Goal: Information Seeking & Learning: Learn about a topic

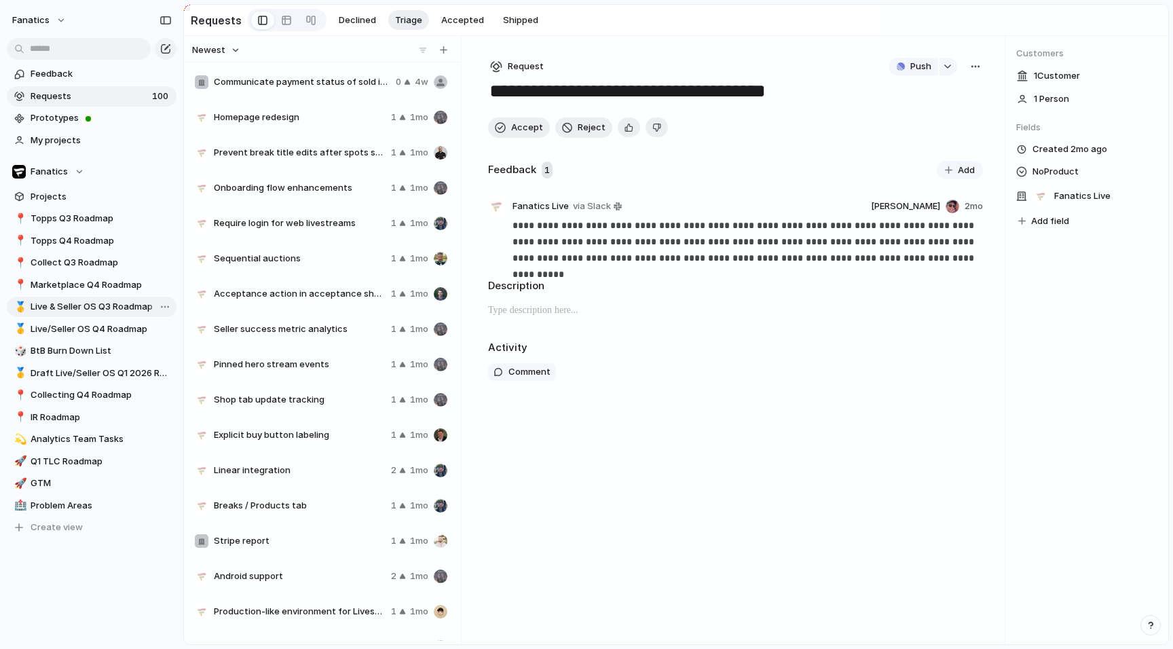
click at [108, 310] on span "Live & Seller OS Q3 Roadmap" at bounding box center [101, 307] width 141 height 14
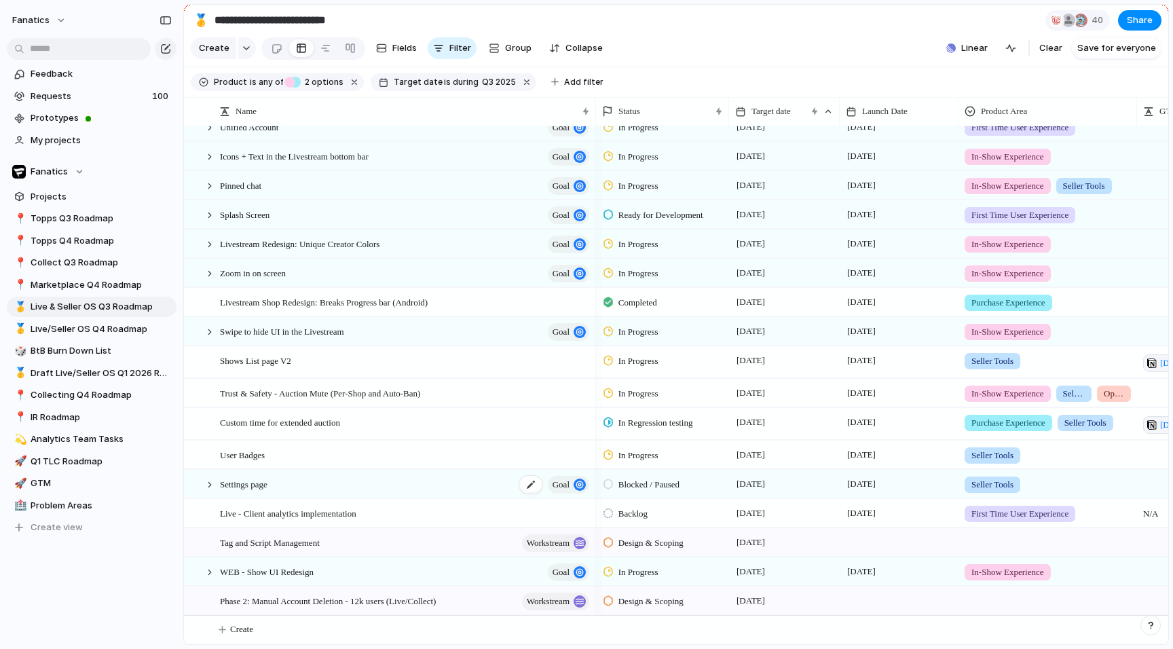
scroll to position [382, 0]
click at [209, 484] on div at bounding box center [210, 485] width 12 height 12
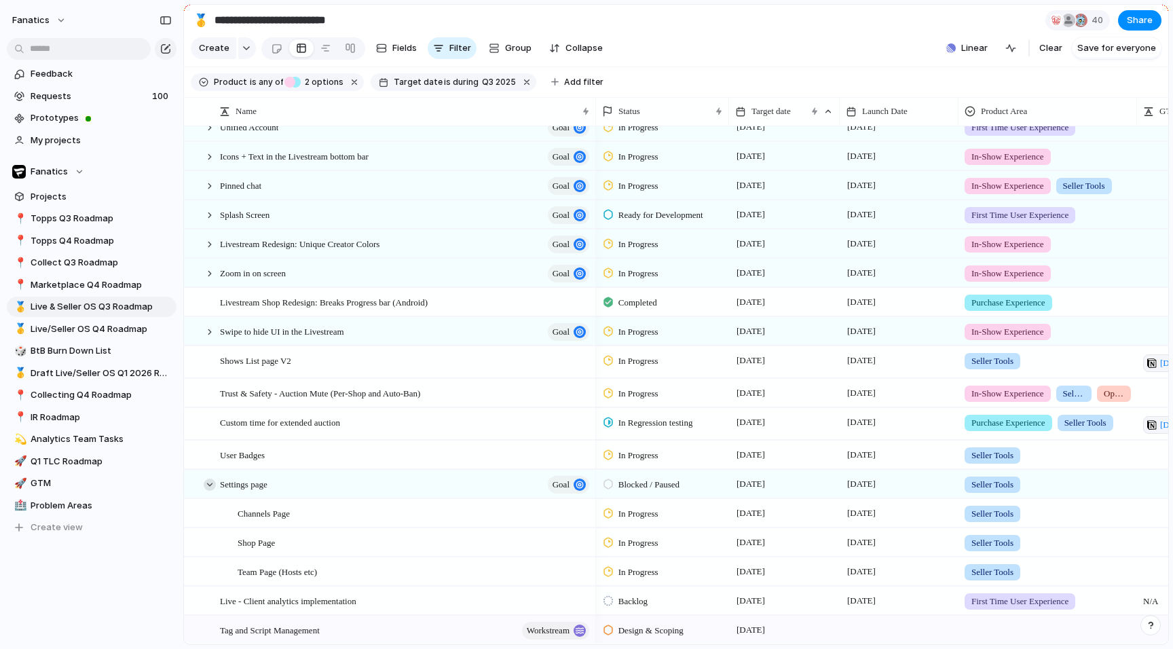
click at [209, 484] on div at bounding box center [210, 485] width 12 height 12
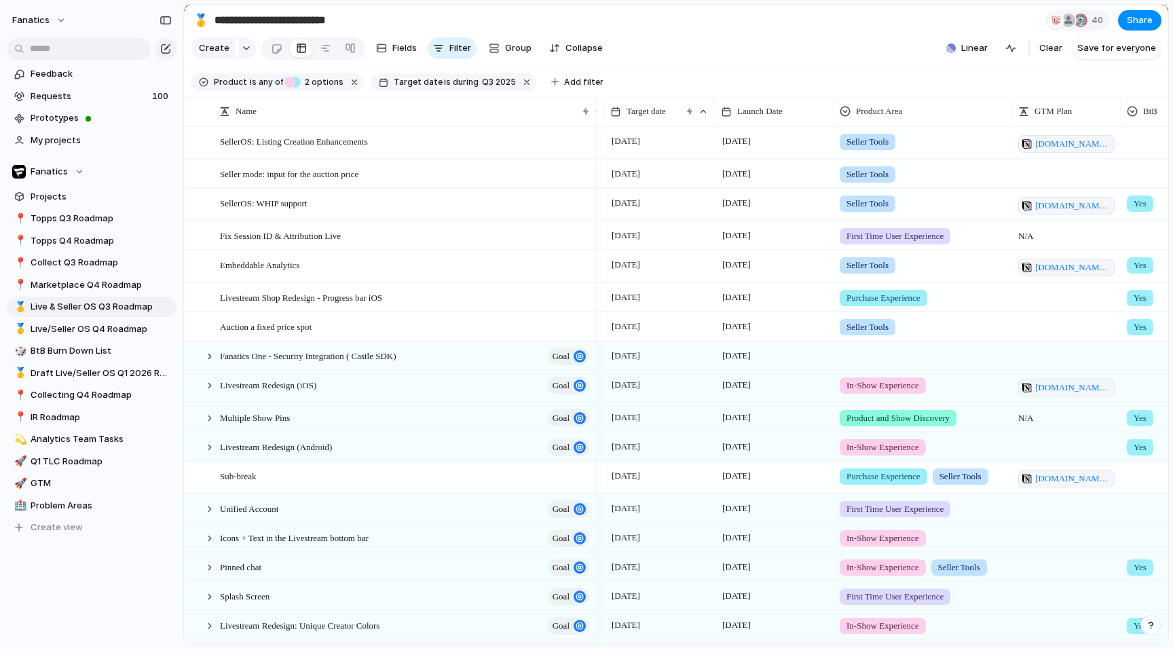
scroll to position [0, 145]
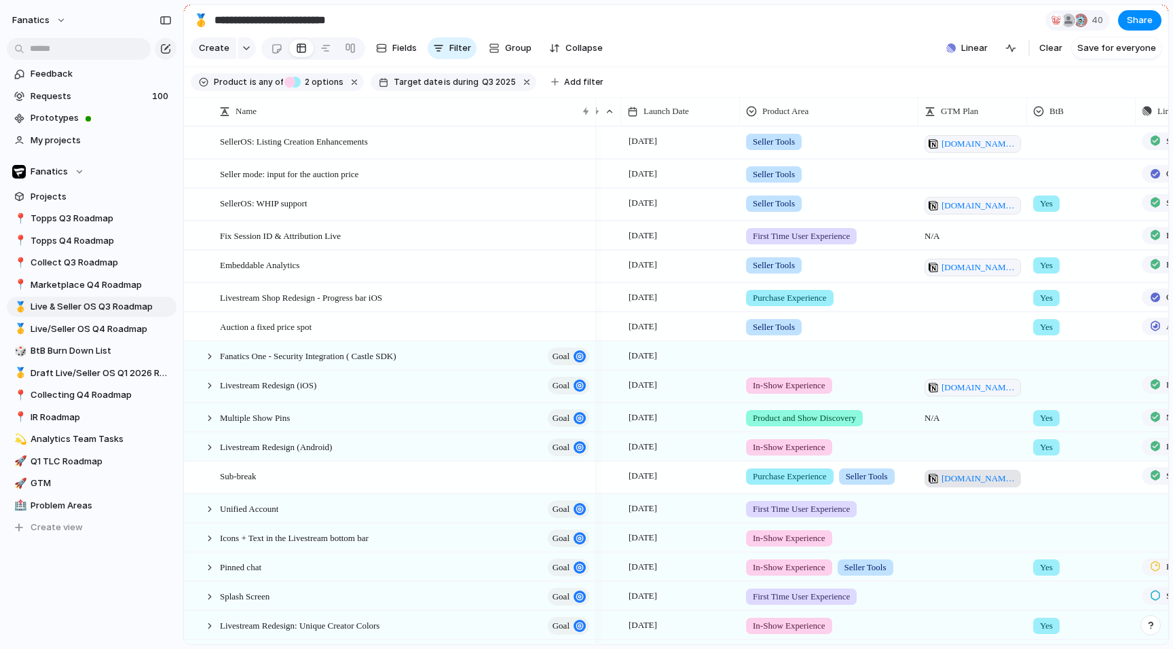
click at [955, 477] on span "[DOMAIN_NAME][URL]" at bounding box center [979, 479] width 75 height 14
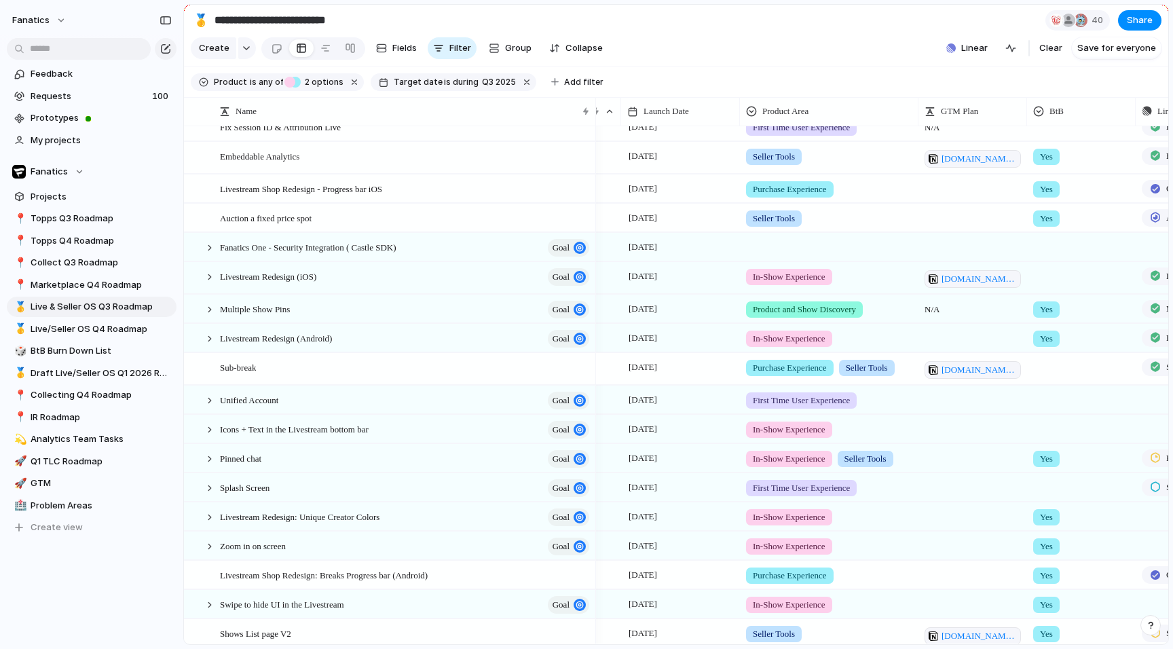
scroll to position [119, 0]
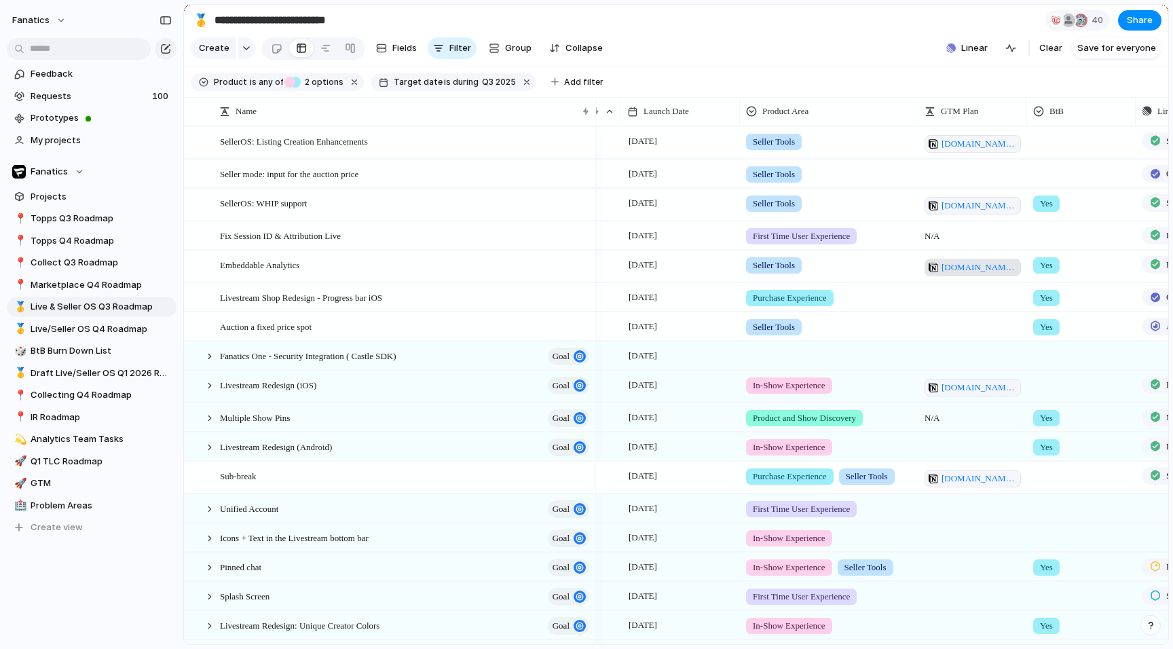
click at [990, 266] on span "[DOMAIN_NAME][URL]" at bounding box center [979, 268] width 75 height 14
click at [962, 476] on span "[DOMAIN_NAME][URL]" at bounding box center [979, 479] width 75 height 14
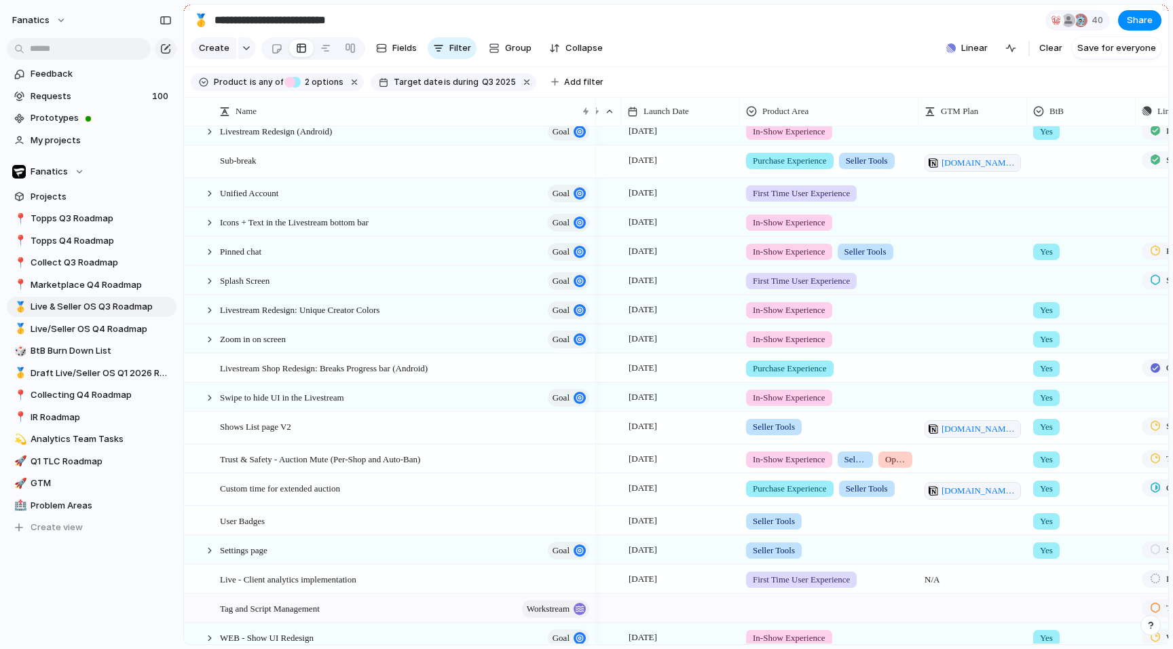
scroll to position [335, 0]
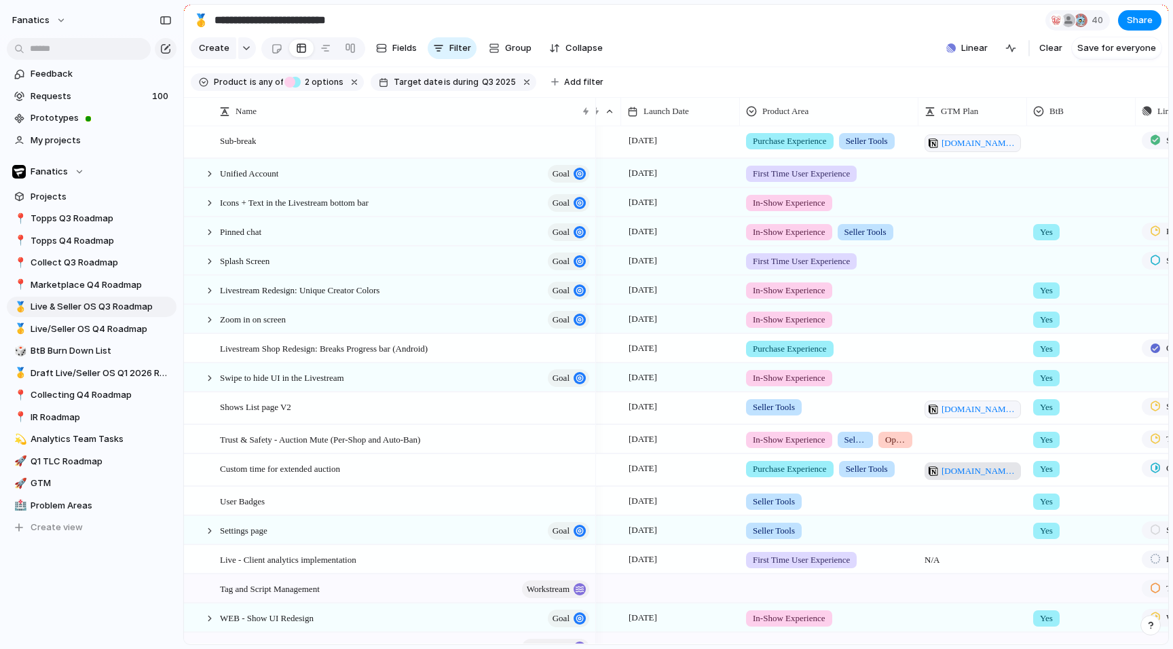
click at [968, 473] on span "[DOMAIN_NAME][URL]" at bounding box center [979, 471] width 75 height 14
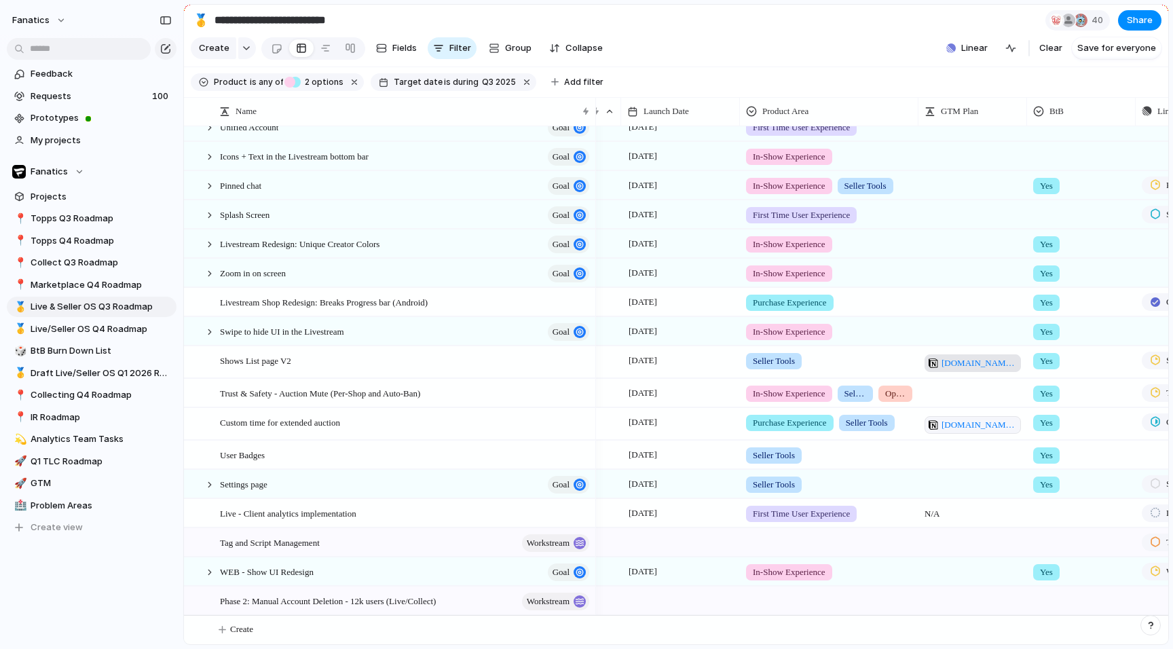
scroll to position [339, 0]
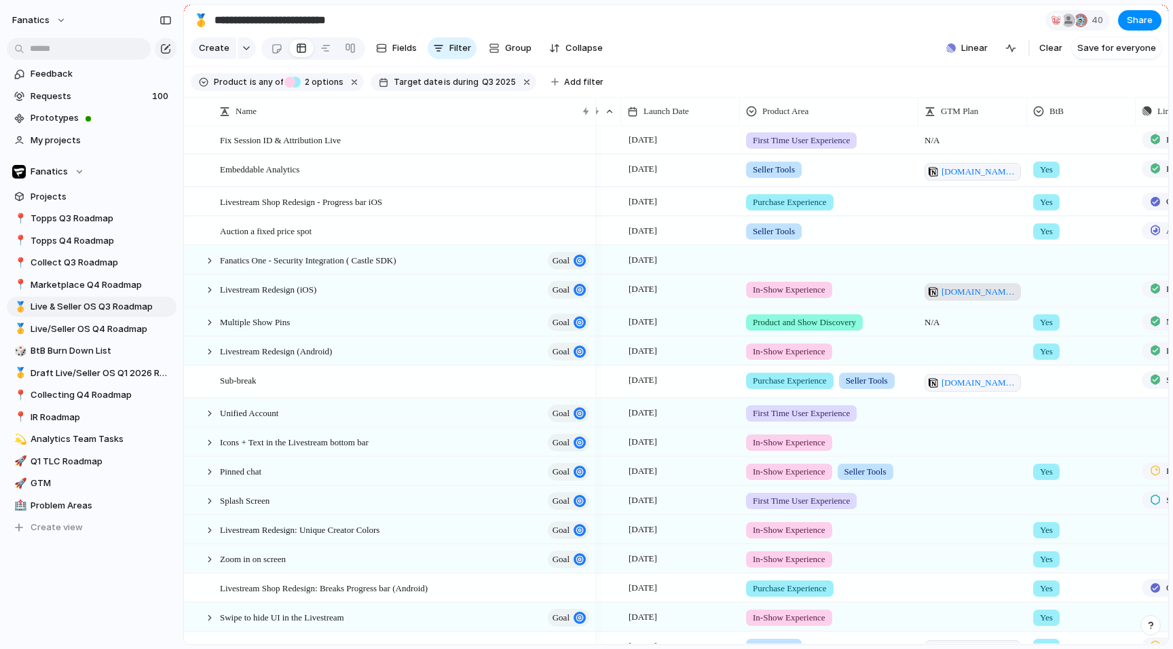
click at [965, 288] on span "[DOMAIN_NAME][URL]" at bounding box center [979, 292] width 75 height 14
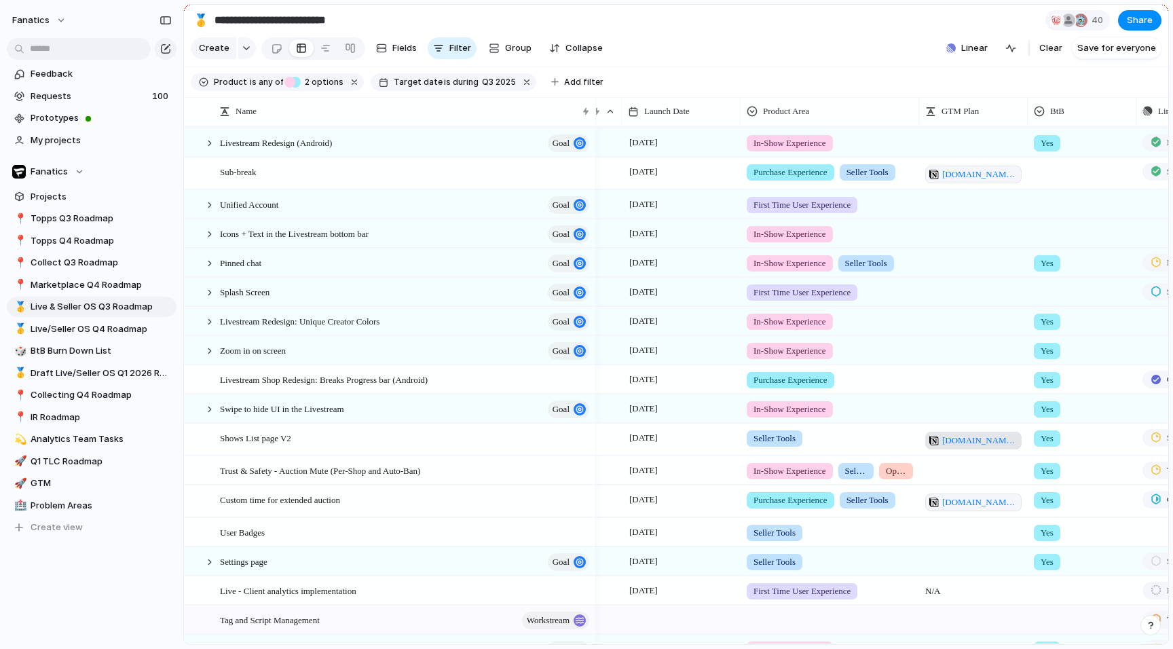
click at [962, 438] on span "[DOMAIN_NAME][URL]" at bounding box center [980, 441] width 75 height 14
click at [980, 498] on span "[DOMAIN_NAME][URL]" at bounding box center [980, 503] width 75 height 14
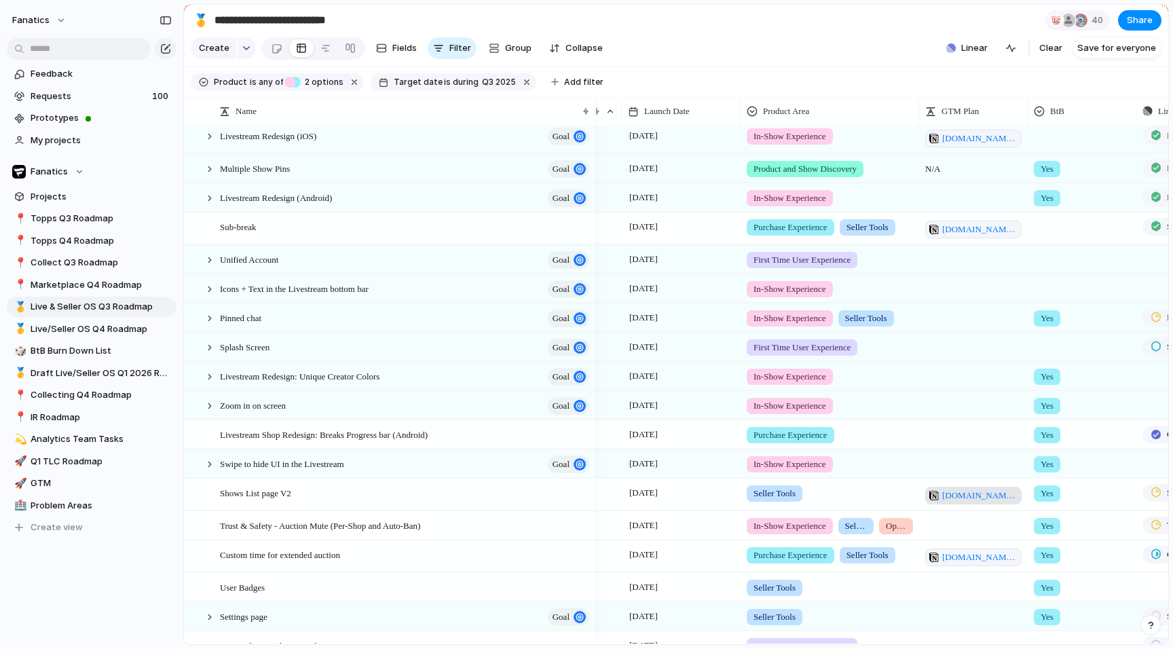
click at [952, 492] on span "[DOMAIN_NAME][URL]" at bounding box center [980, 496] width 75 height 14
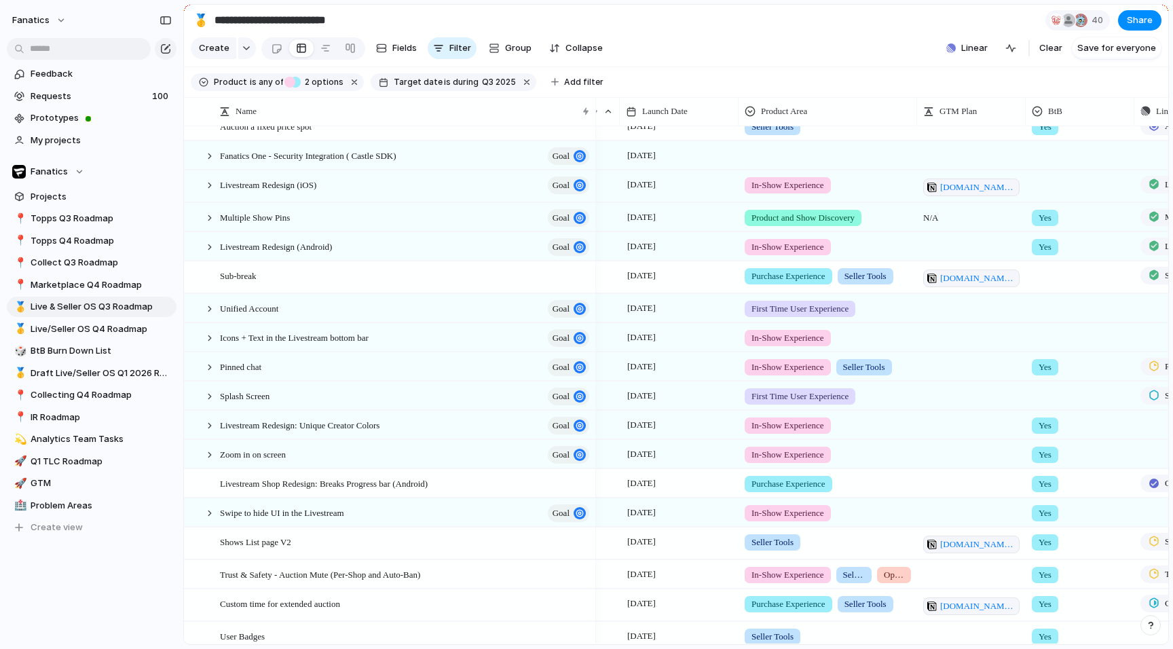
scroll to position [202, 0]
